Goal: Find specific page/section: Find specific page/section

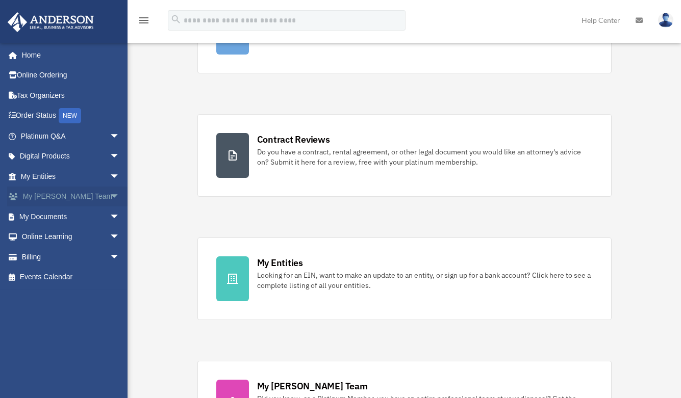
scroll to position [151, 0]
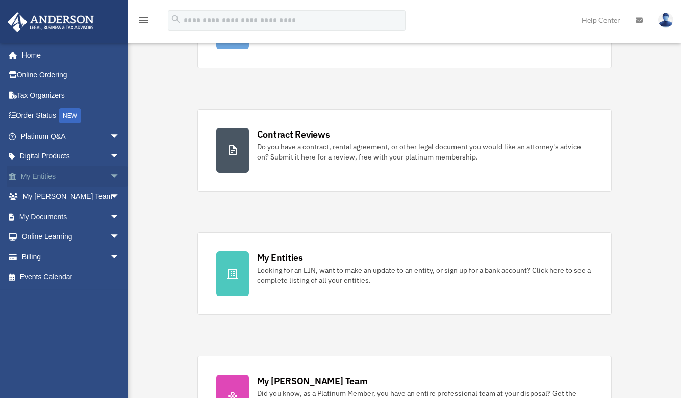
click at [40, 179] on link "My Entities arrow_drop_down" at bounding box center [71, 176] width 128 height 20
click at [110, 174] on span "arrow_drop_down" at bounding box center [120, 176] width 20 height 21
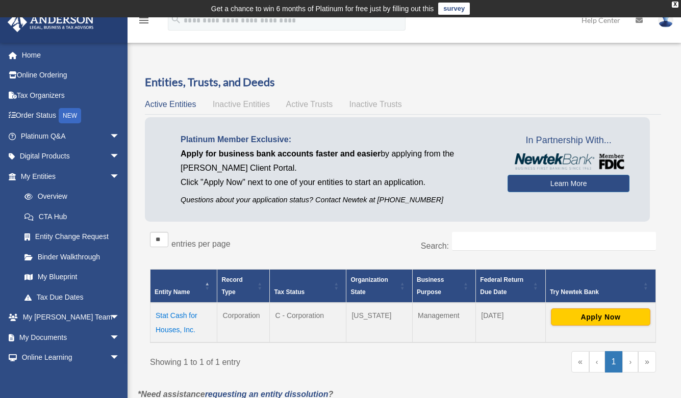
click at [181, 319] on td "Stat Cash for Houses, Inc." at bounding box center [183, 323] width 67 height 40
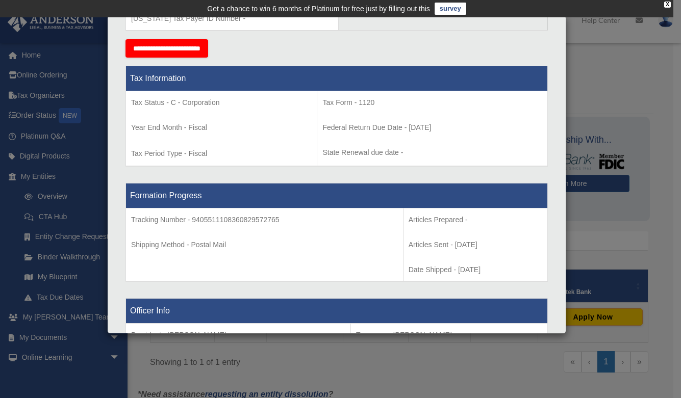
scroll to position [427, 0]
